Goal: Information Seeking & Learning: Learn about a topic

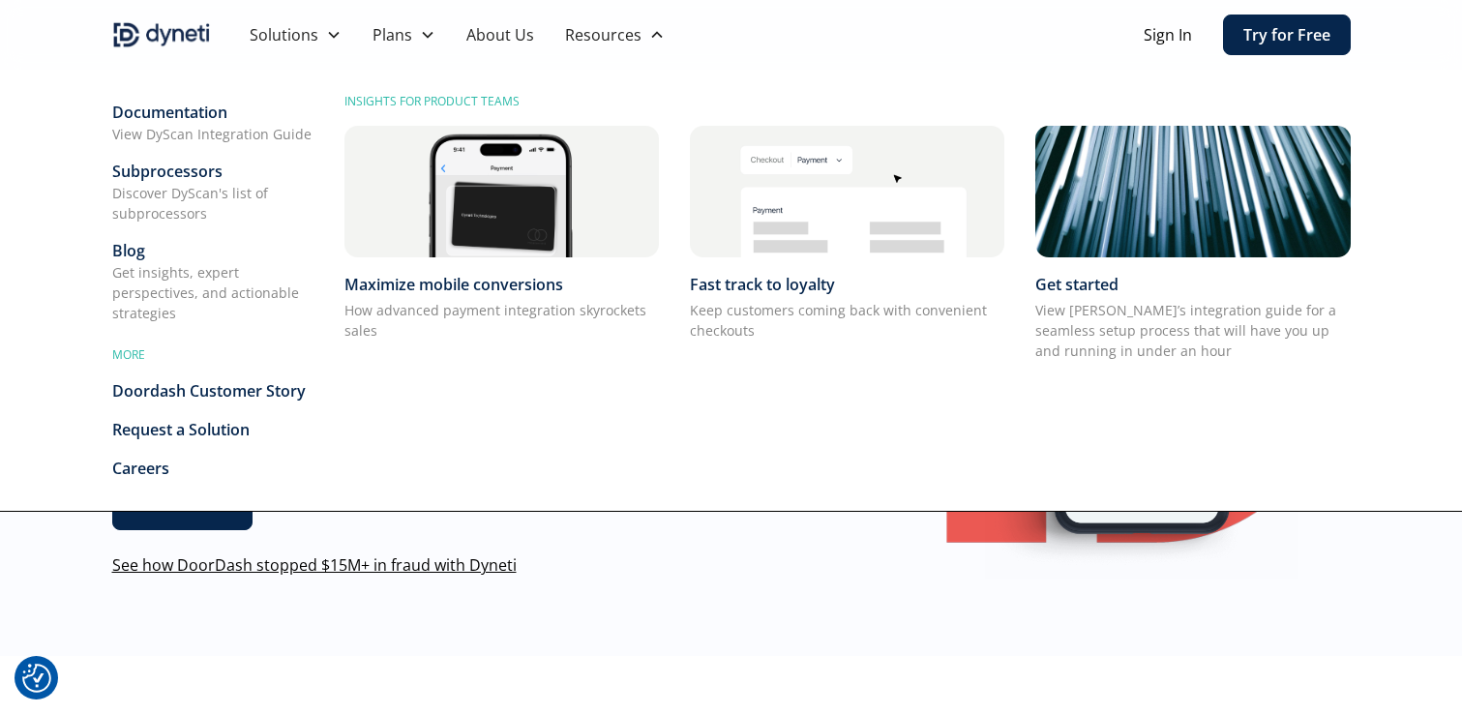
click at [127, 251] on div "Blog" at bounding box center [212, 250] width 201 height 23
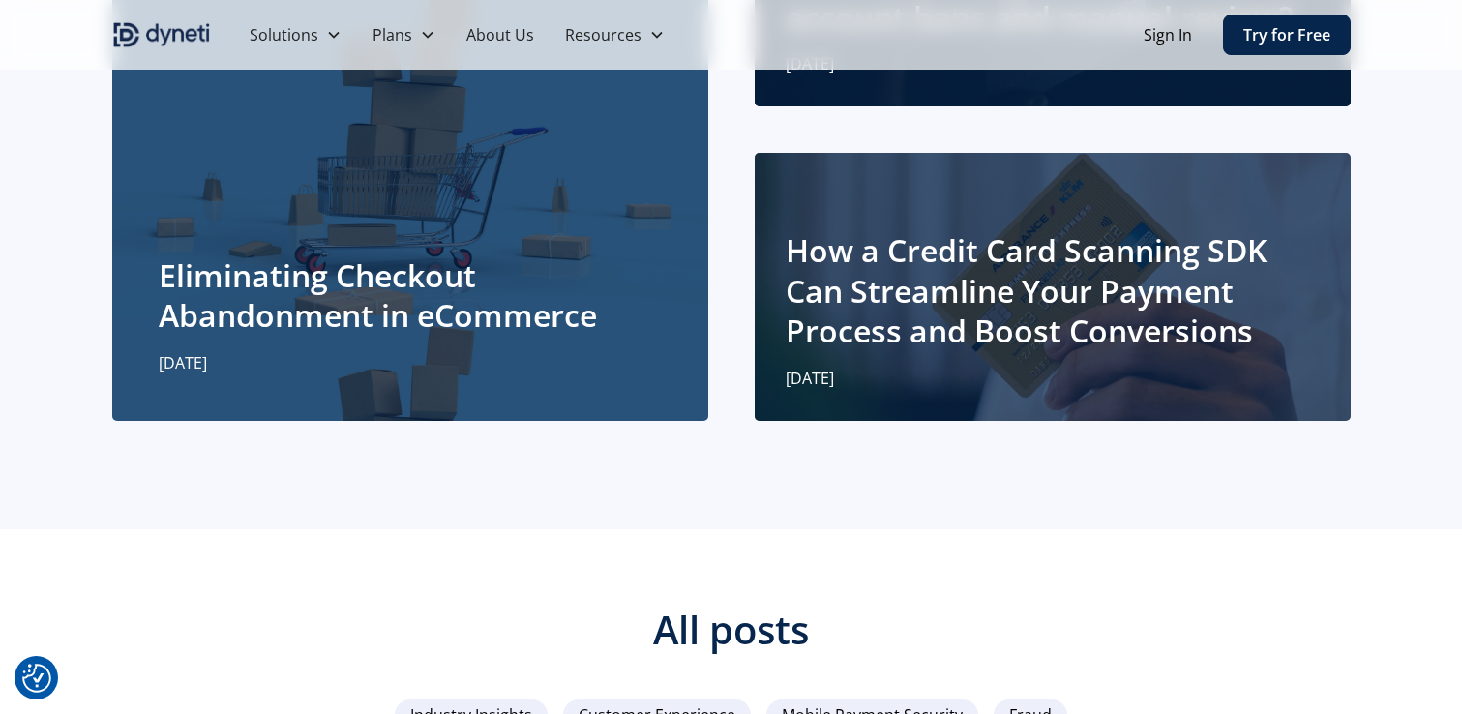
scroll to position [523, 0]
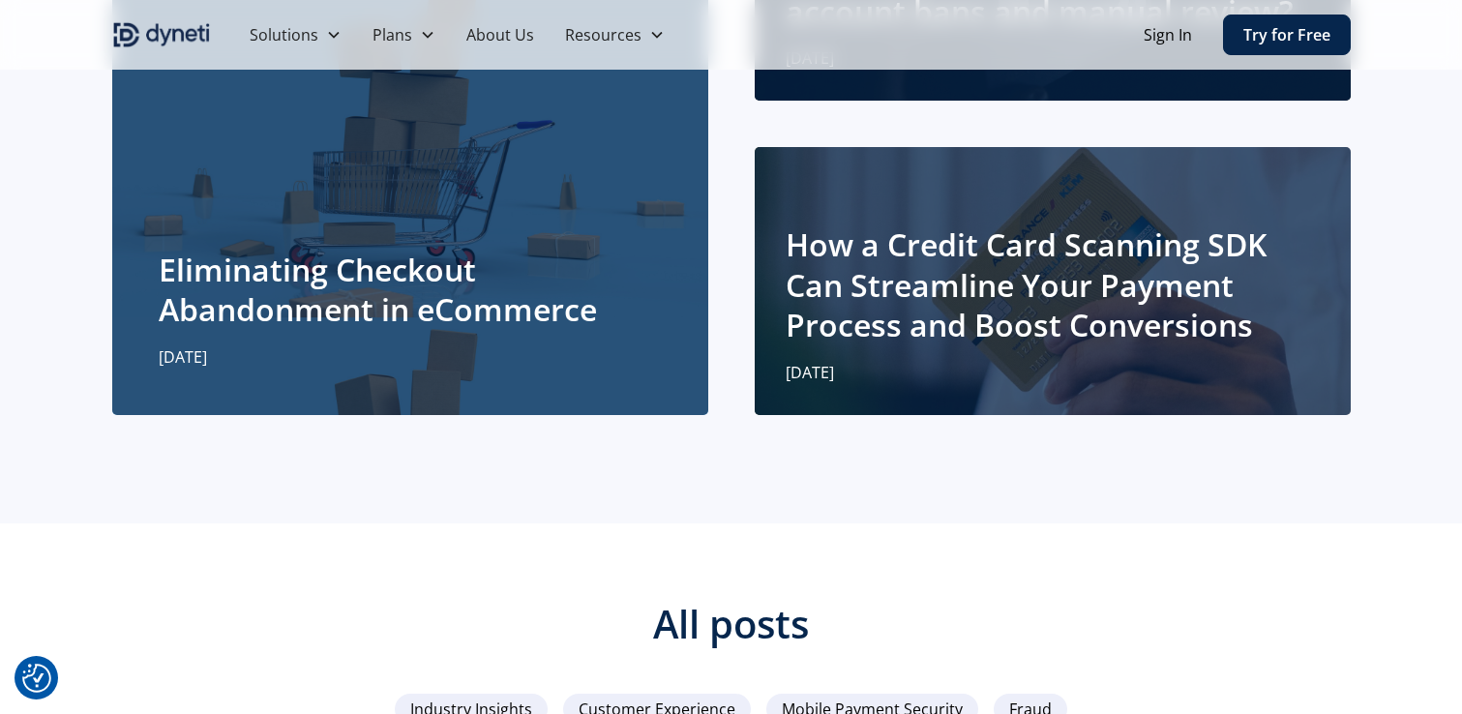
click at [378, 213] on div "Eliminating Checkout Abandonment in eCommerce [DATE]" at bounding box center [410, 142] width 503 height 454
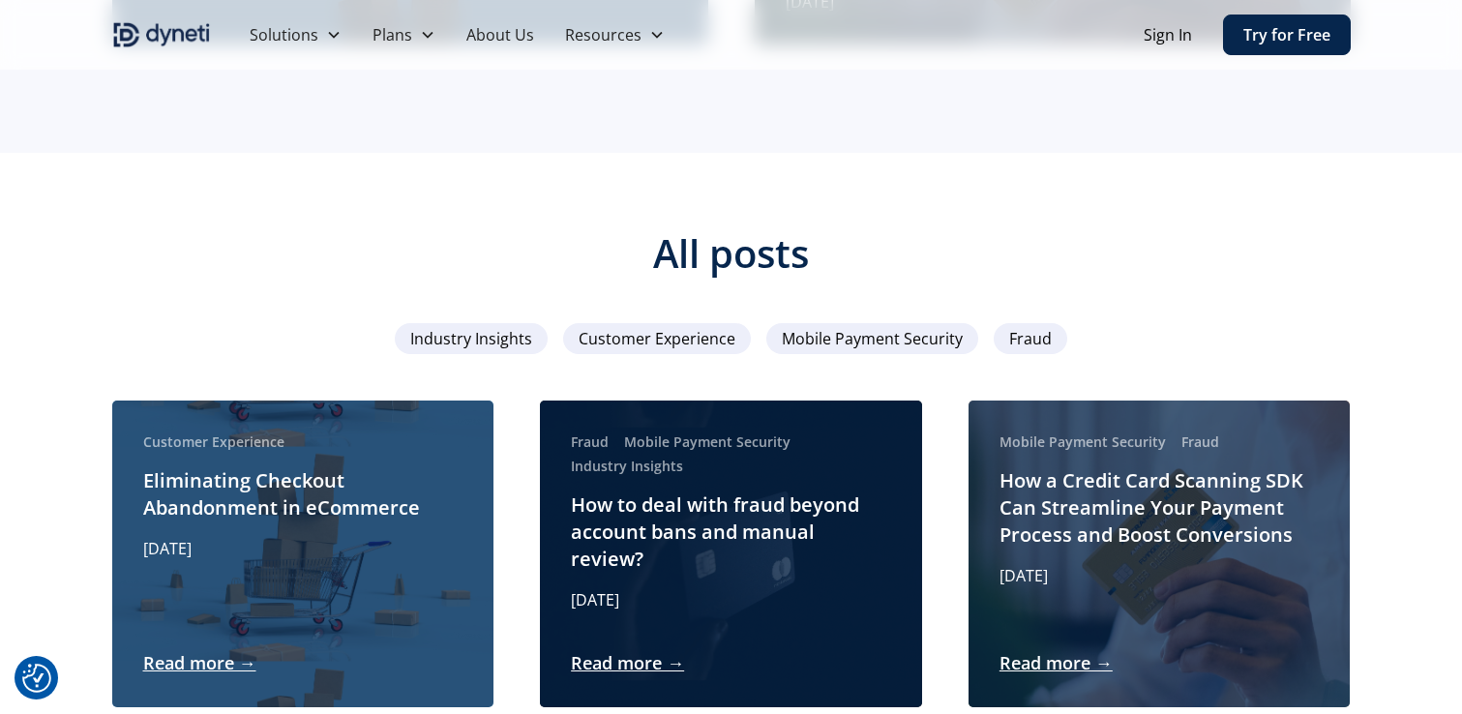
scroll to position [1143, 0]
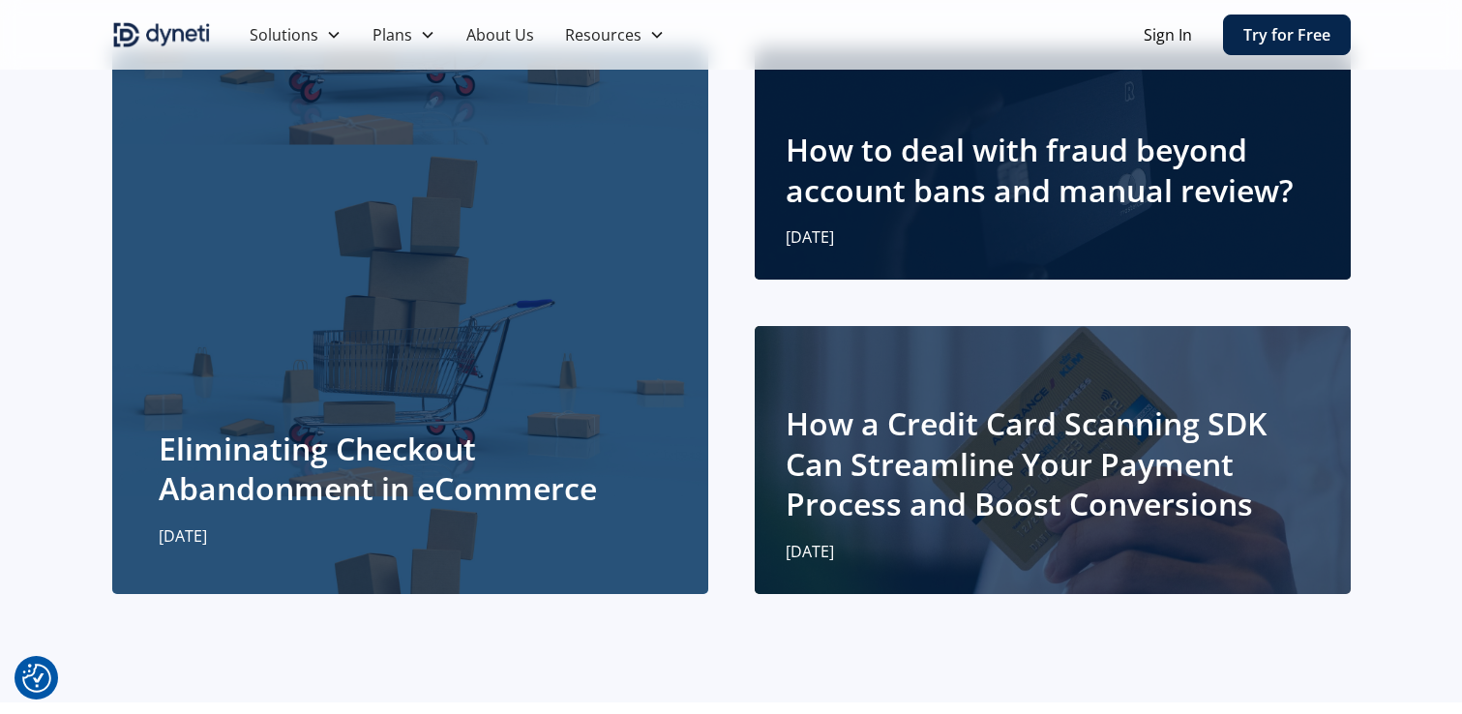
scroll to position [365, 0]
